Goal: Information Seeking & Learning: Check status

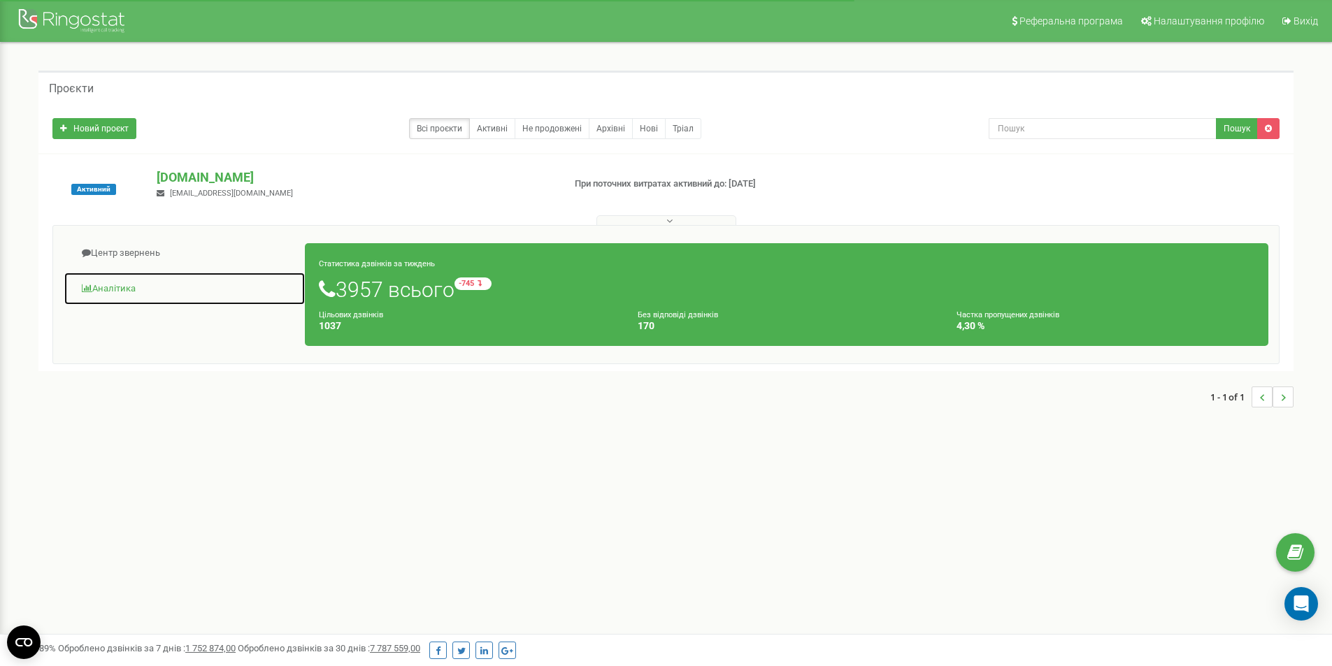
click at [115, 287] on link "Аналiтика" at bounding box center [185, 289] width 242 height 34
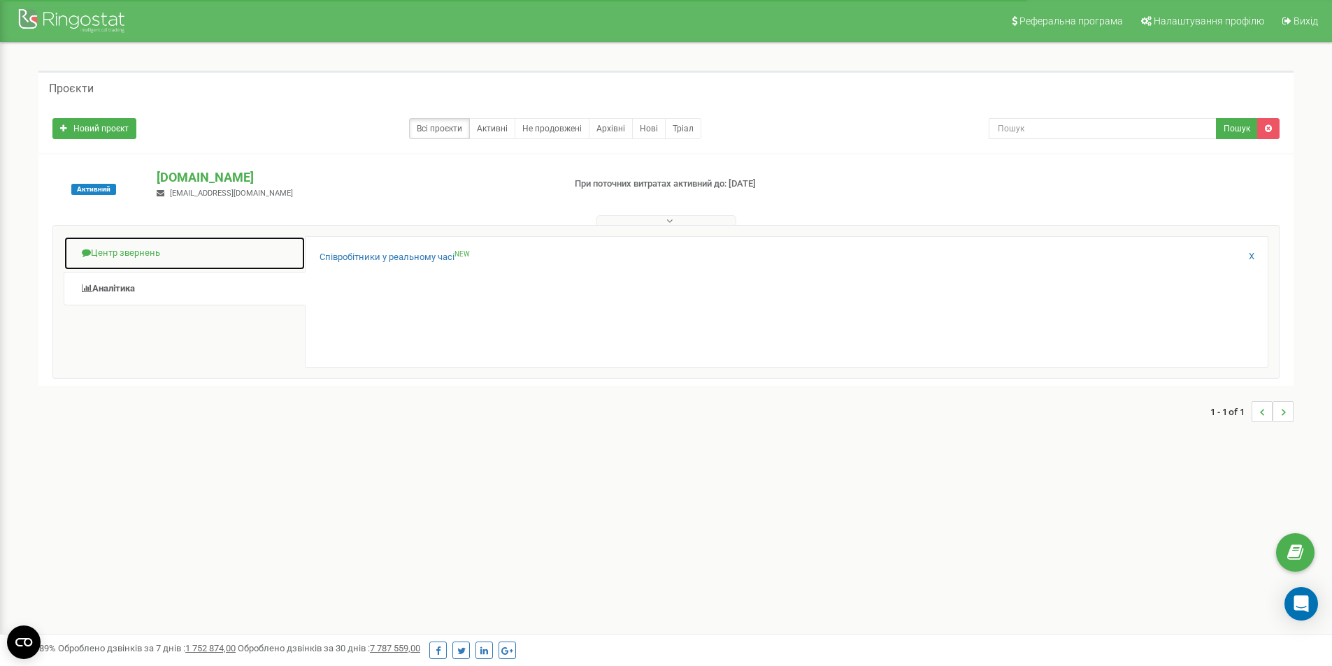
click at [127, 252] on link "Центр звернень" at bounding box center [185, 253] width 242 height 34
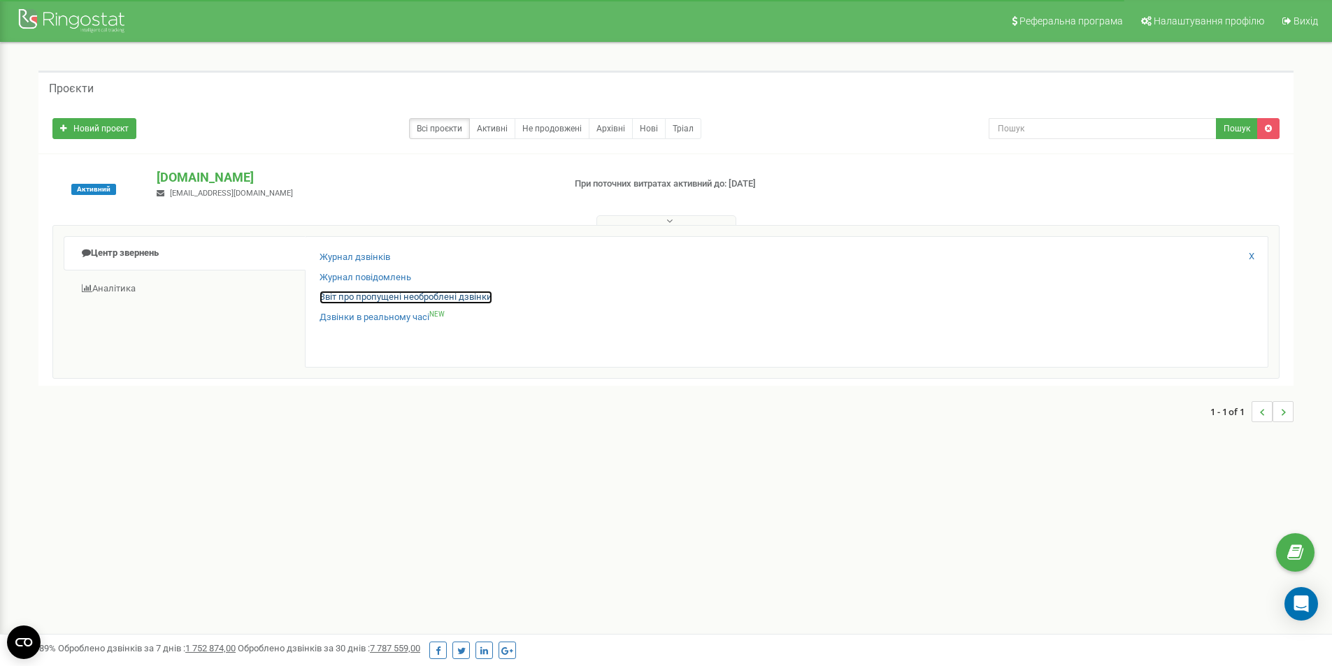
click at [338, 296] on link "Звіт про пропущені необроблені дзвінки" at bounding box center [405, 297] width 173 height 13
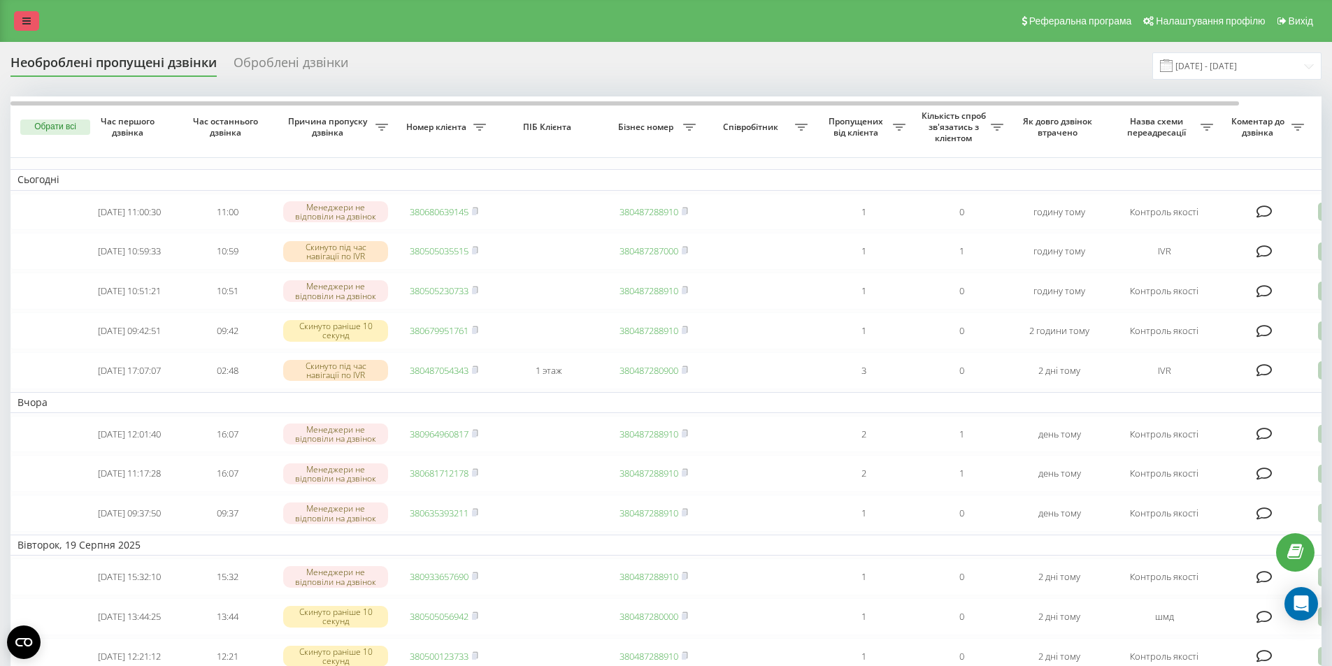
click at [29, 27] on link at bounding box center [26, 21] width 25 height 20
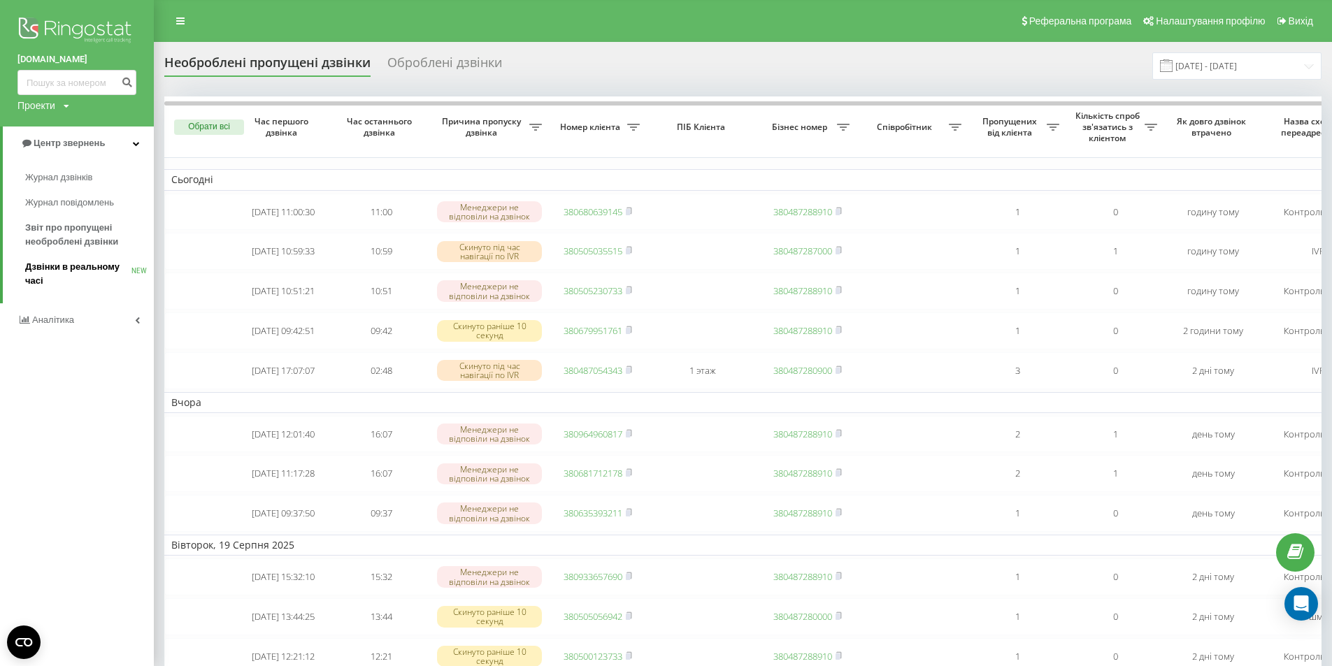
click at [53, 265] on span "Дзвінки в реальному часі" at bounding box center [78, 274] width 106 height 28
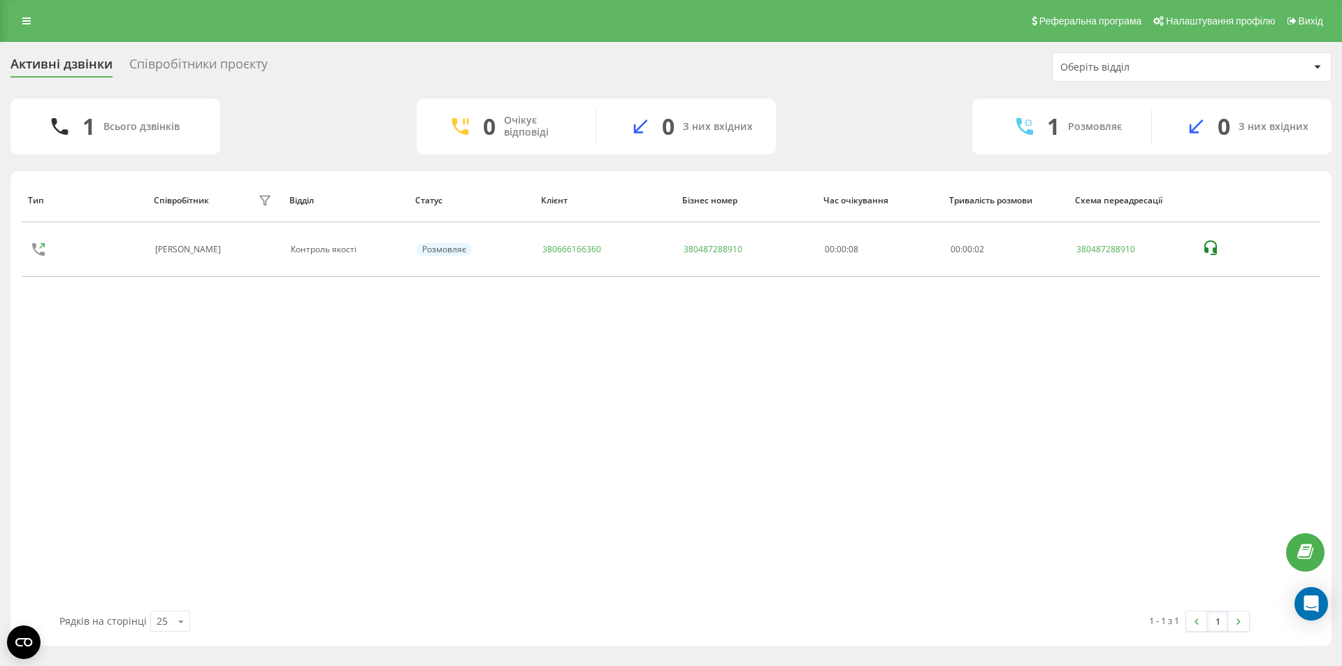
click at [164, 57] on div "Співробітники проєкту" at bounding box center [198, 68] width 138 height 22
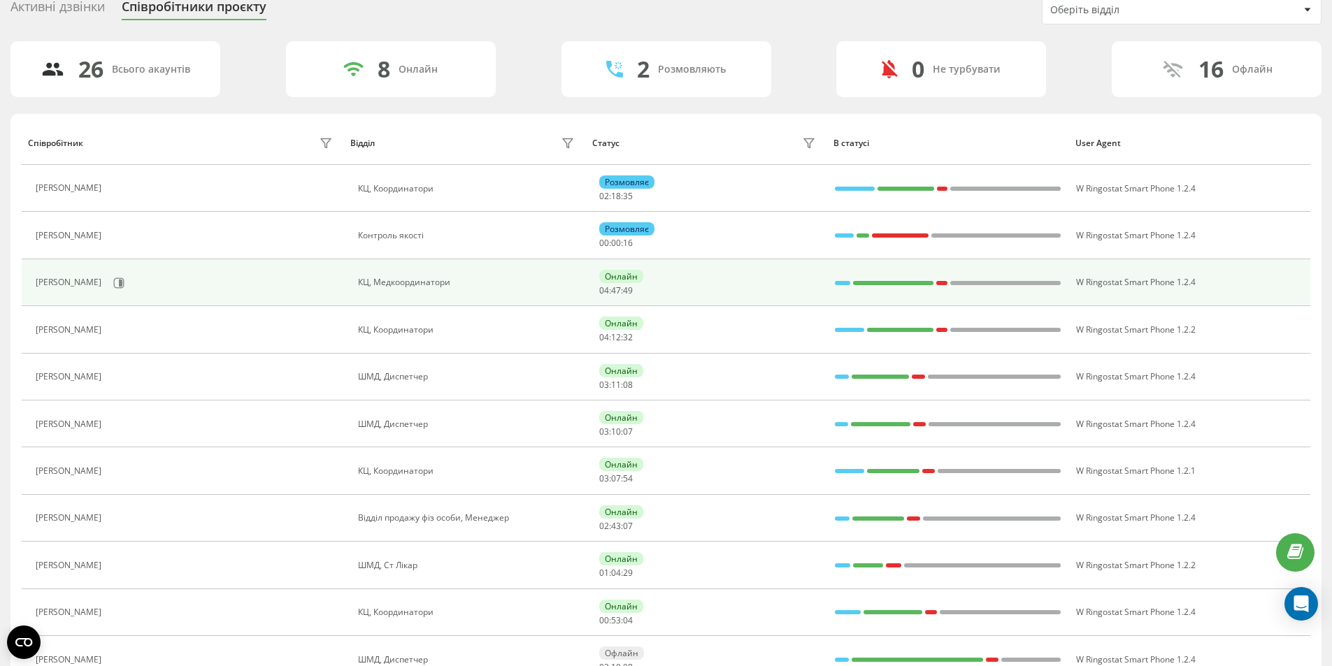
scroll to position [140, 0]
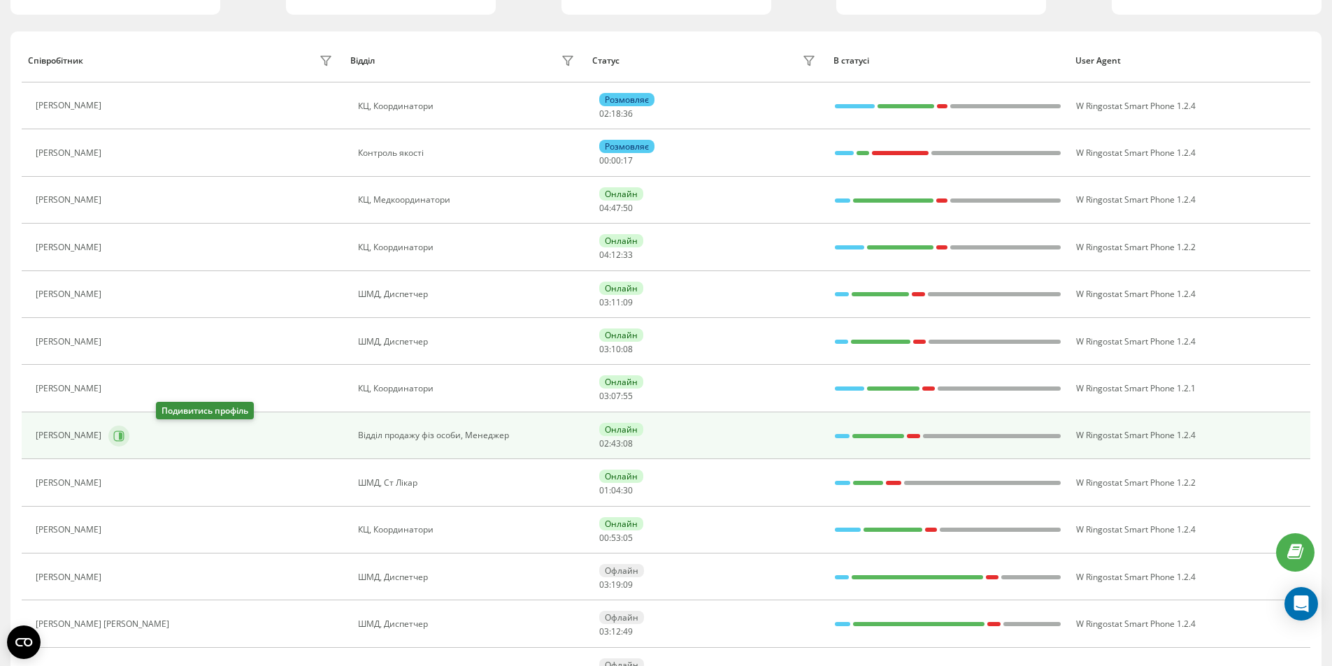
click at [122, 438] on icon at bounding box center [120, 435] width 3 height 7
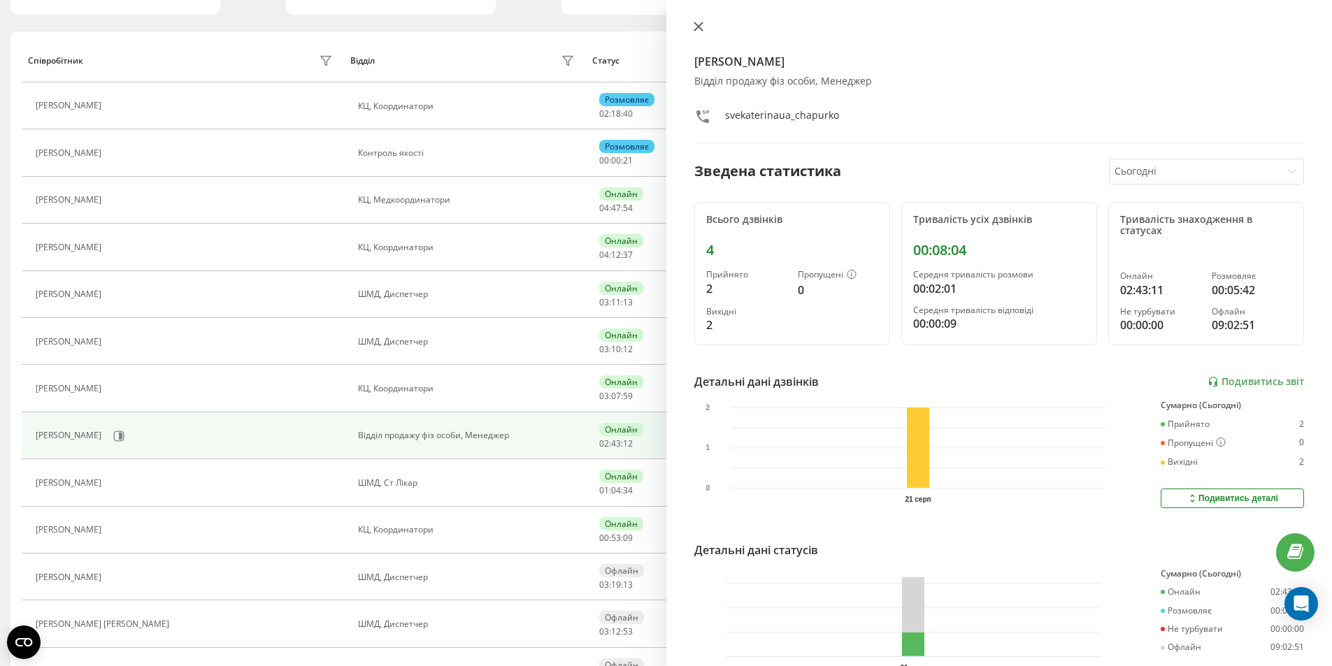
click at [699, 31] on icon at bounding box center [698, 27] width 10 height 10
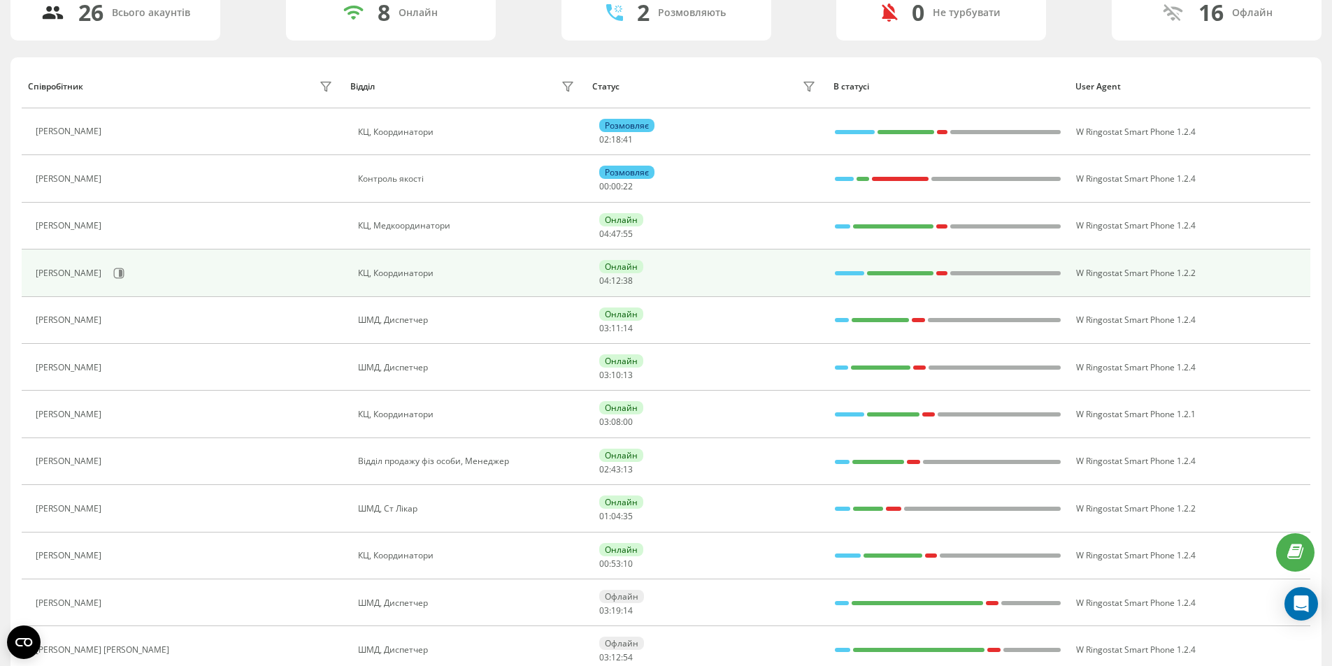
scroll to position [70, 0]
